Goal: Task Accomplishment & Management: Complete application form

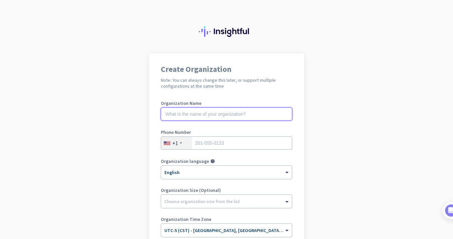
click at [217, 115] on input "text" at bounding box center [226, 114] width 131 height 13
type input "Hinge Health"
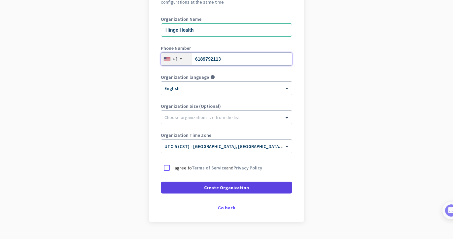
scroll to position [100, 0]
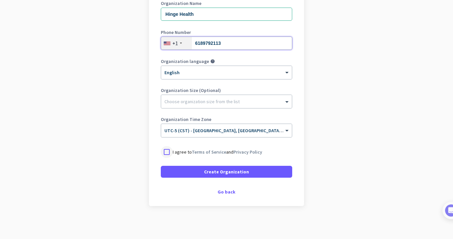
type input "6189792113"
click at [163, 152] on div at bounding box center [167, 152] width 12 height 12
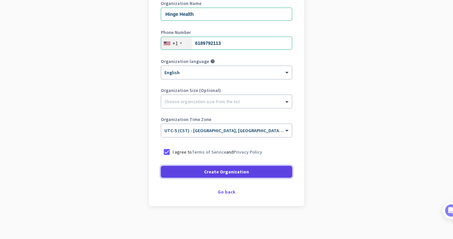
click at [177, 165] on span at bounding box center [226, 172] width 131 height 16
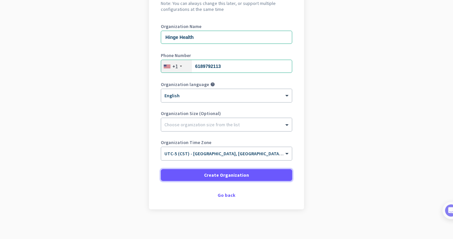
scroll to position [7, 0]
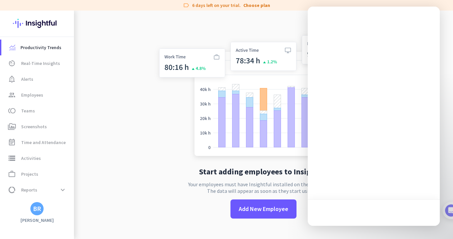
click at [37, 209] on div "BR" at bounding box center [37, 209] width 8 height 7
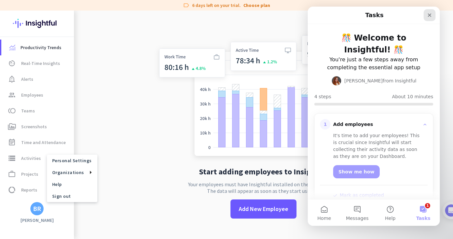
click at [426, 13] on div "Close" at bounding box center [429, 15] width 12 height 12
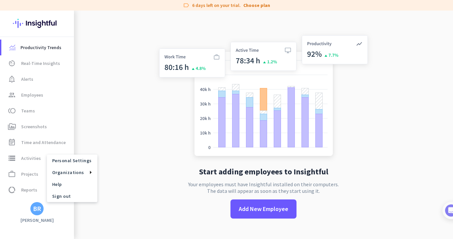
click at [115, 143] on div at bounding box center [226, 119] width 453 height 239
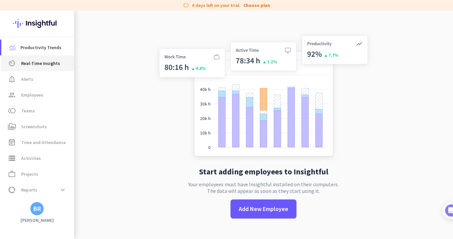
click at [46, 61] on span "Real-Time Insights" at bounding box center [40, 63] width 39 height 8
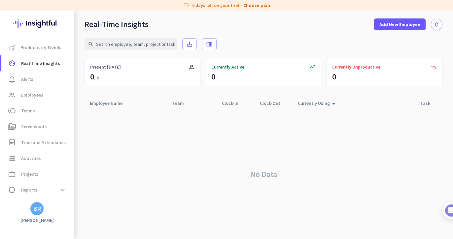
click at [39, 214] on div "BR" at bounding box center [36, 208] width 13 height 13
click at [72, 197] on span "Sign out" at bounding box center [72, 196] width 40 height 6
